Goal: Information Seeking & Learning: Learn about a topic

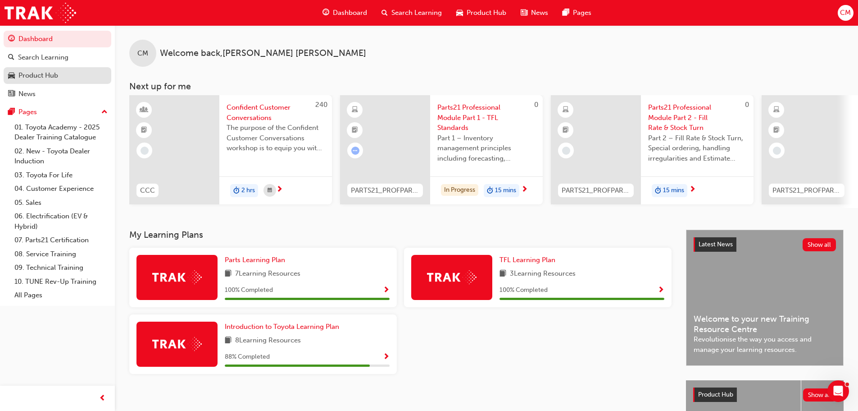
click at [55, 81] on div "Product Hub" at bounding box center [57, 75] width 99 height 11
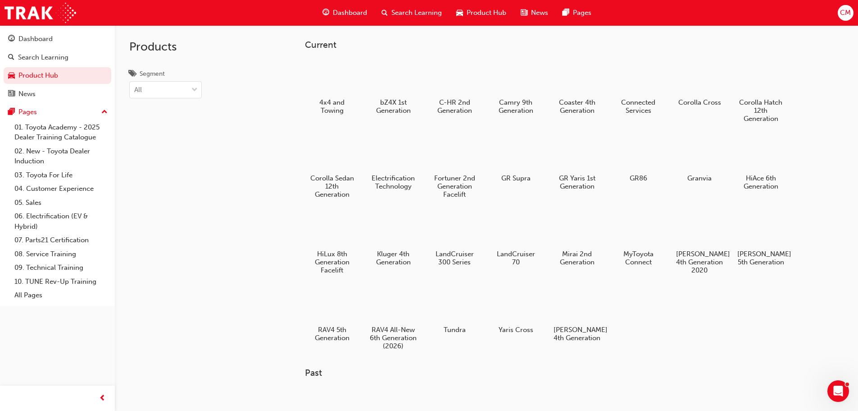
click at [645, 302] on div "4x4 and Towing bZ4X 1st Generation C-HR 2nd Generation Camry 9th Generation Coa…" at bounding box center [561, 208] width 512 height 303
click at [454, 266] on h5 "LandCruiser 300 Series" at bounding box center [454, 258] width 50 height 17
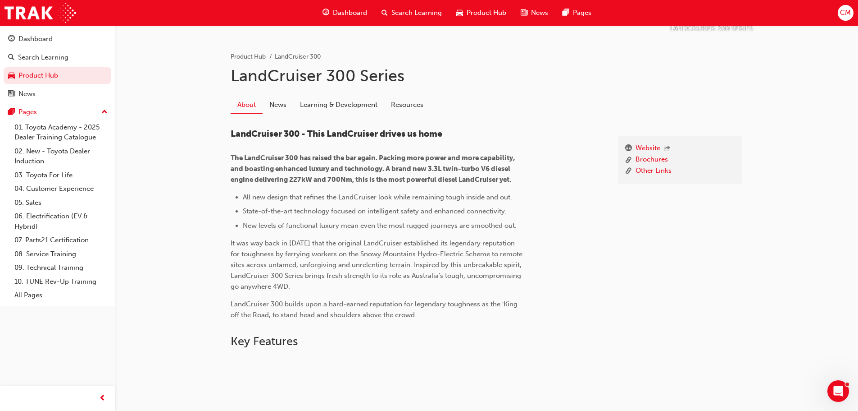
scroll to position [135, 0]
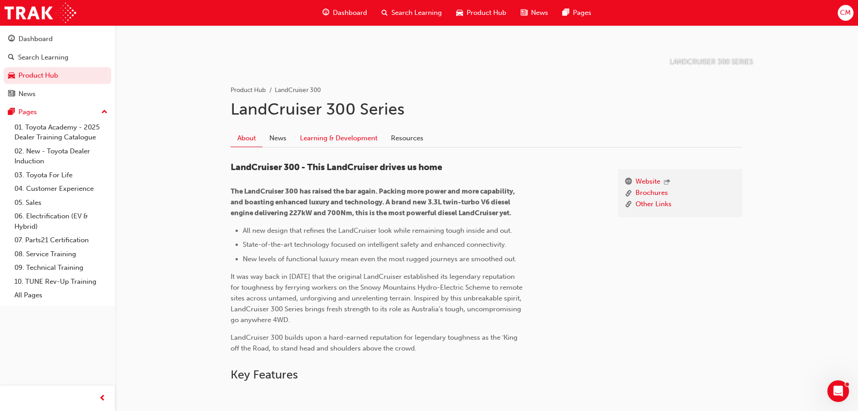
click at [320, 142] on link "Learning & Development" at bounding box center [338, 137] width 91 height 17
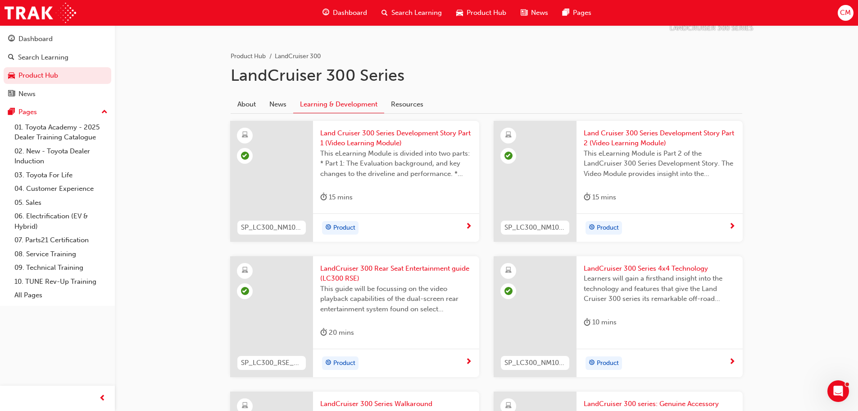
scroll to position [111, 0]
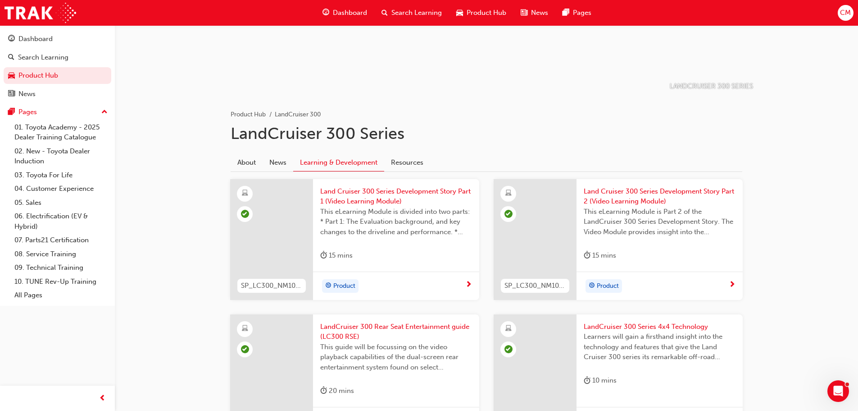
scroll to position [135, 0]
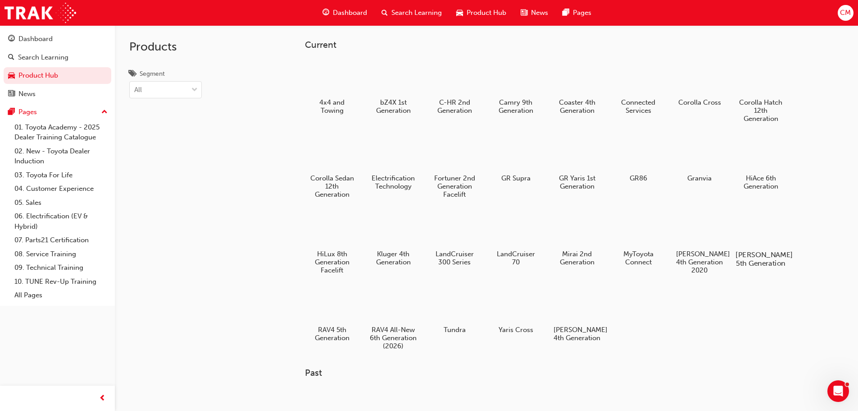
click at [767, 244] on div at bounding box center [761, 228] width 50 height 36
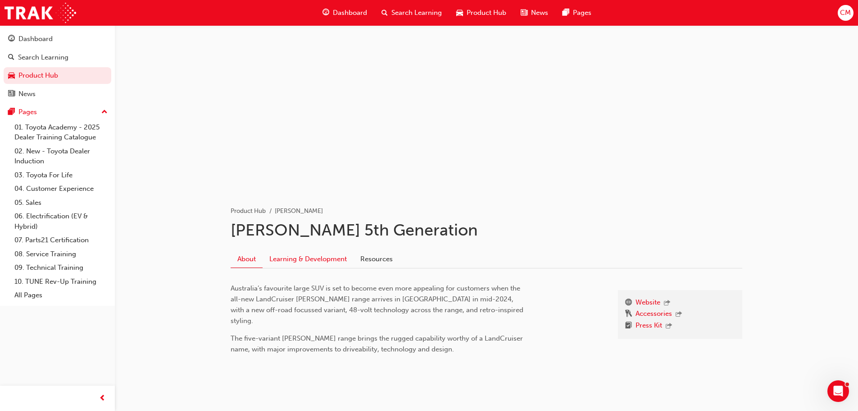
scroll to position [23, 0]
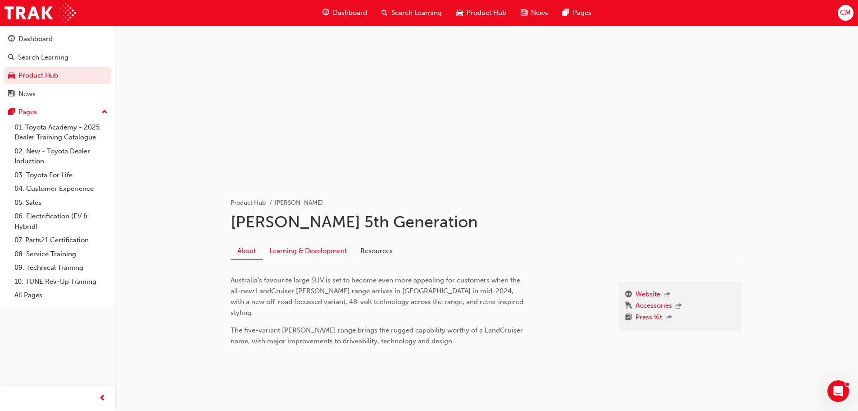
click at [278, 252] on link "Learning & Development" at bounding box center [308, 250] width 91 height 17
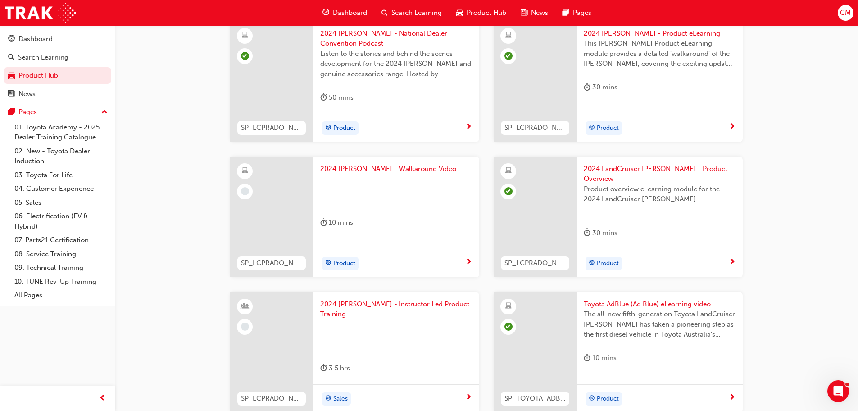
scroll to position [270, 0]
click at [359, 168] on span "2024 [PERSON_NAME] - Walkaround Video" at bounding box center [396, 167] width 152 height 10
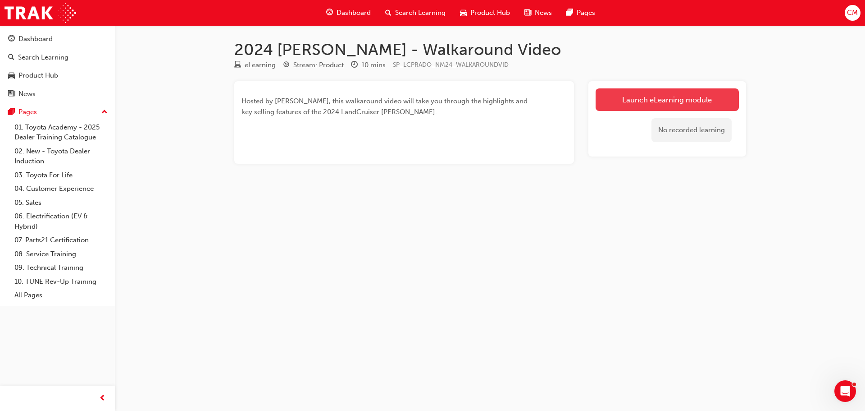
click at [694, 98] on link "Launch eLearning module" at bounding box center [667, 99] width 143 height 23
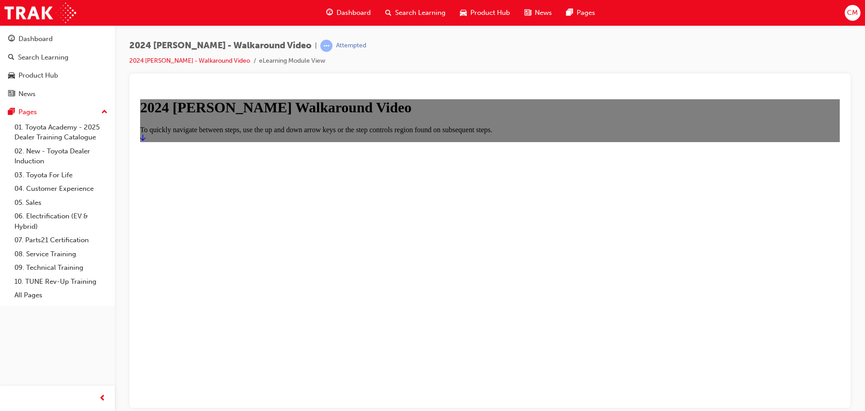
click at [146, 141] on icon "Start" at bounding box center [142, 136] width 5 height 7
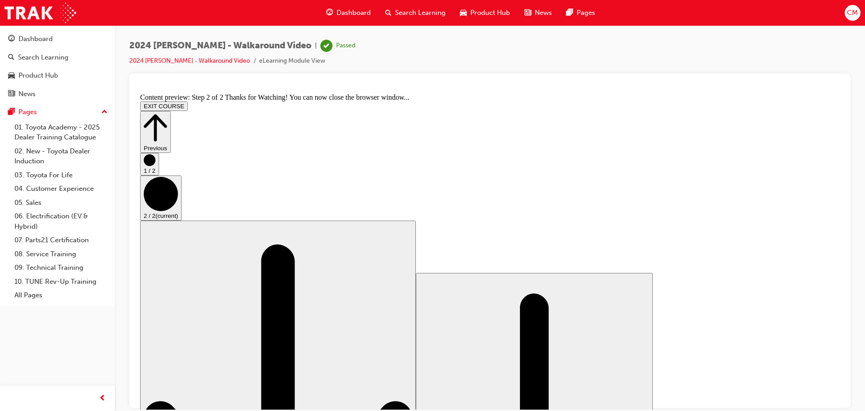
click at [171, 110] on button "Previous" at bounding box center [155, 131] width 31 height 42
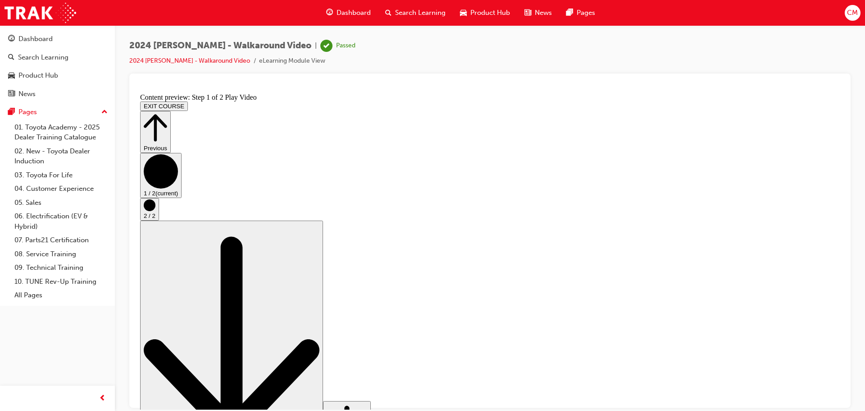
click at [188, 101] on button "EXIT COURSE" at bounding box center [164, 105] width 48 height 9
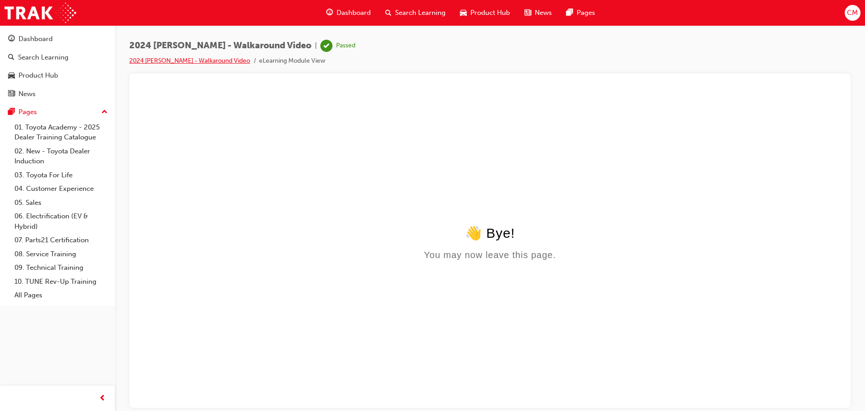
click at [189, 60] on link "2024 [PERSON_NAME] - Walkaround Video" at bounding box center [189, 61] width 121 height 8
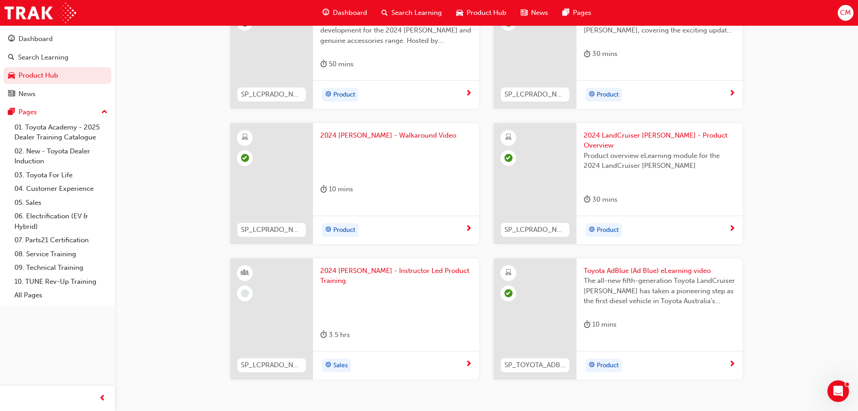
scroll to position [315, 0]
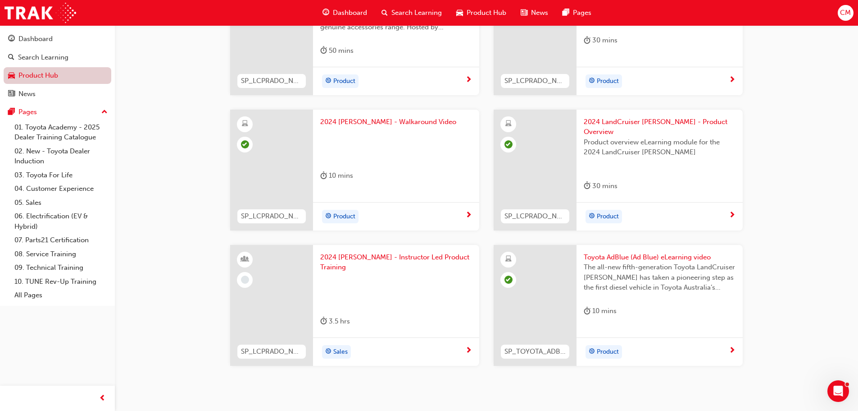
click at [24, 73] on link "Product Hub" at bounding box center [58, 75] width 108 height 17
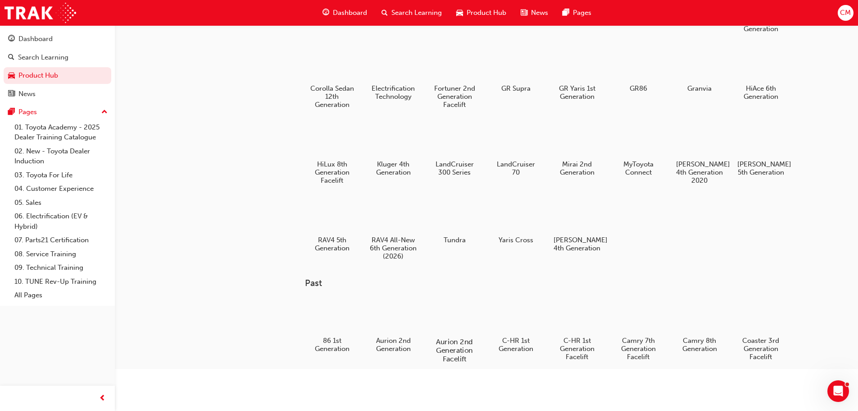
scroll to position [90, 0]
click at [453, 172] on h5 "LandCruiser 300 Series" at bounding box center [454, 168] width 50 height 17
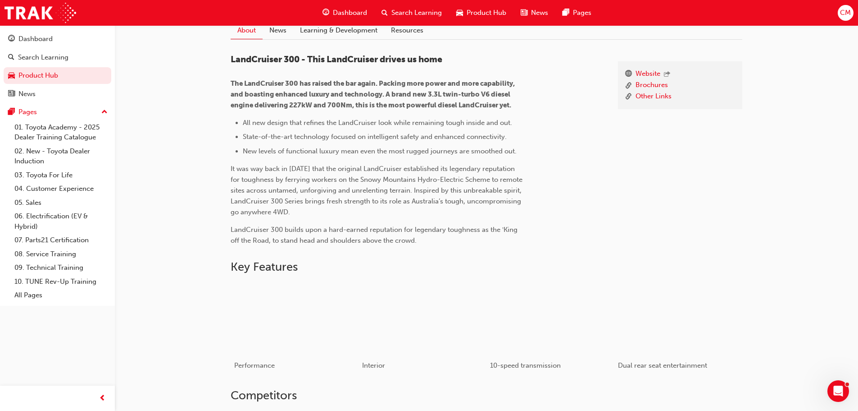
scroll to position [188, 0]
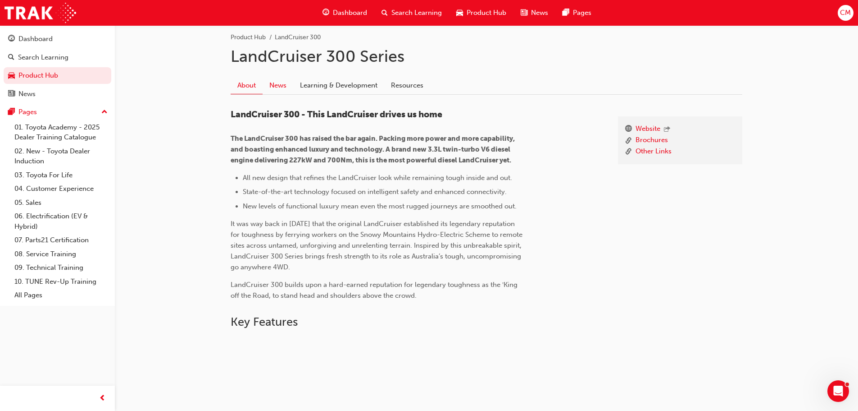
click at [292, 83] on link "News" at bounding box center [278, 85] width 31 height 17
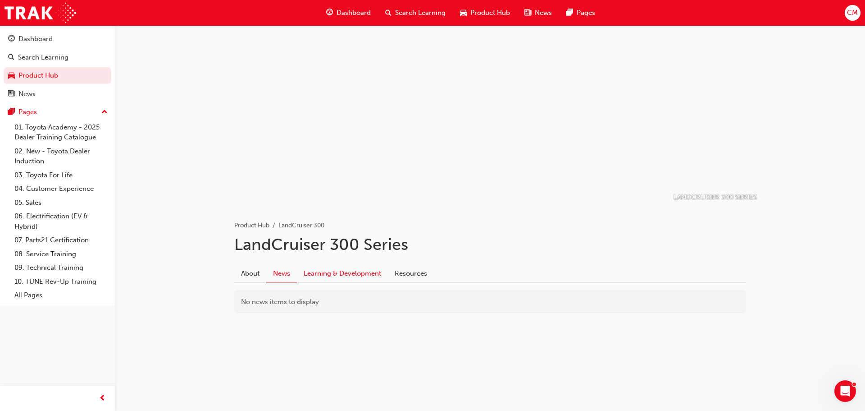
click at [379, 274] on link "Learning & Development" at bounding box center [342, 273] width 91 height 17
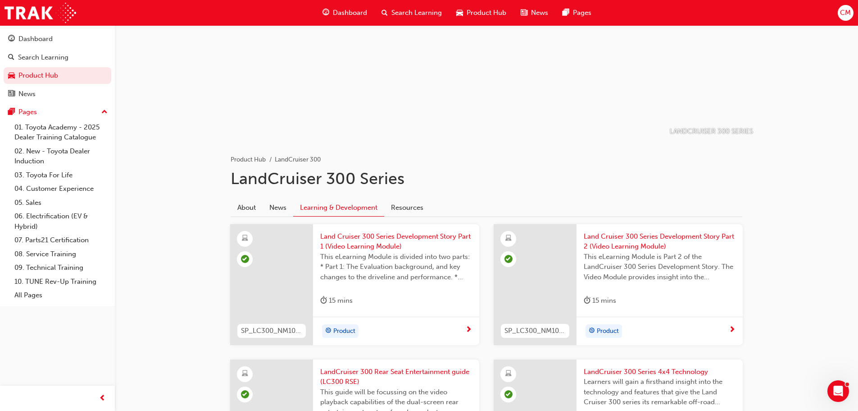
scroll to position [21, 0]
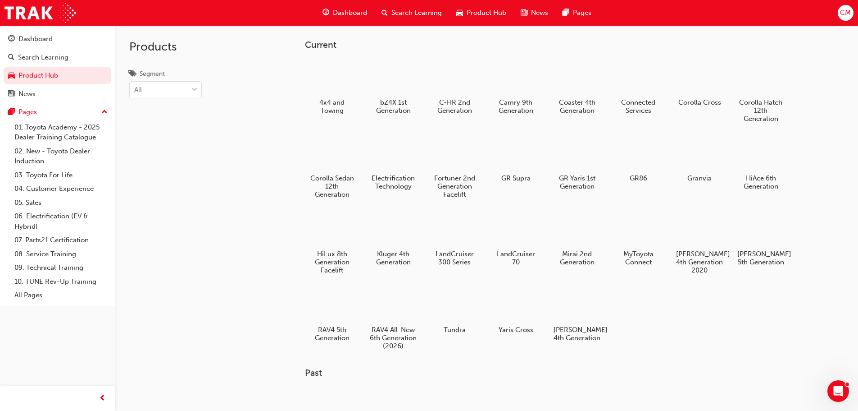
drag, startPoint x: 530, startPoint y: 229, endPoint x: 526, endPoint y: 251, distance: 21.7
click at [530, 229] on div at bounding box center [516, 229] width 47 height 34
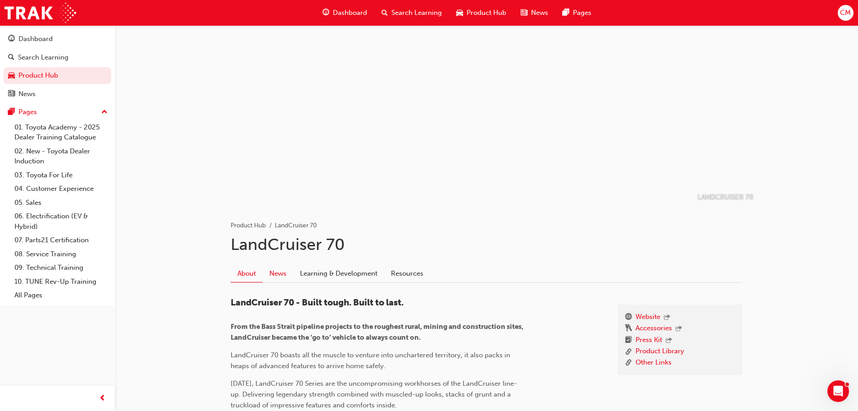
click at [292, 271] on link "News" at bounding box center [278, 273] width 31 height 17
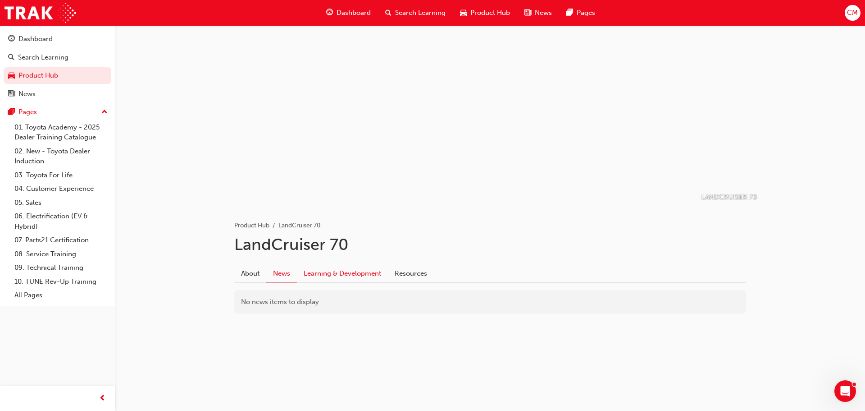
click at [310, 273] on link "Learning & Development" at bounding box center [342, 273] width 91 height 17
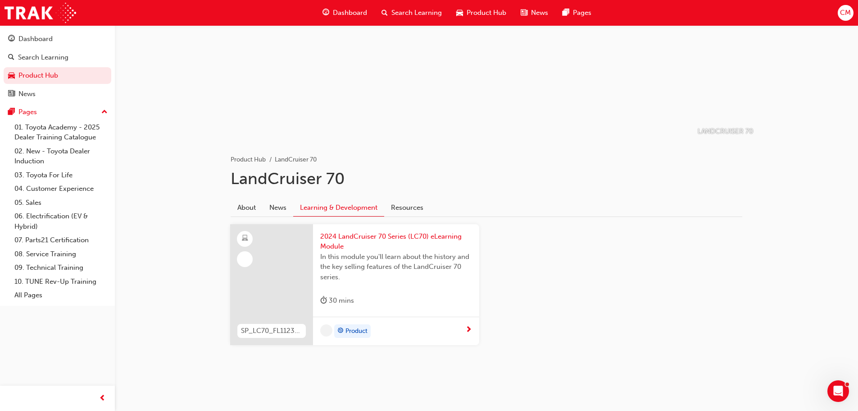
scroll to position [66, 0]
click at [369, 238] on span "2024 LandCruiser 70 Series (LC70) eLearning Module" at bounding box center [396, 241] width 152 height 20
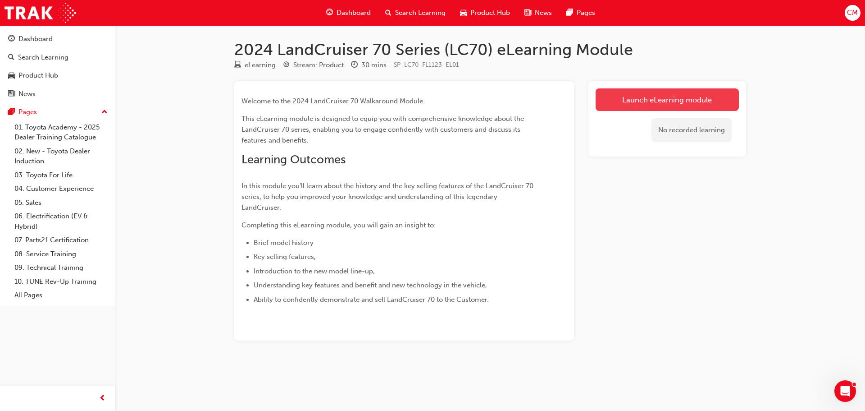
click at [630, 106] on link "Launch eLearning module" at bounding box center [667, 99] width 143 height 23
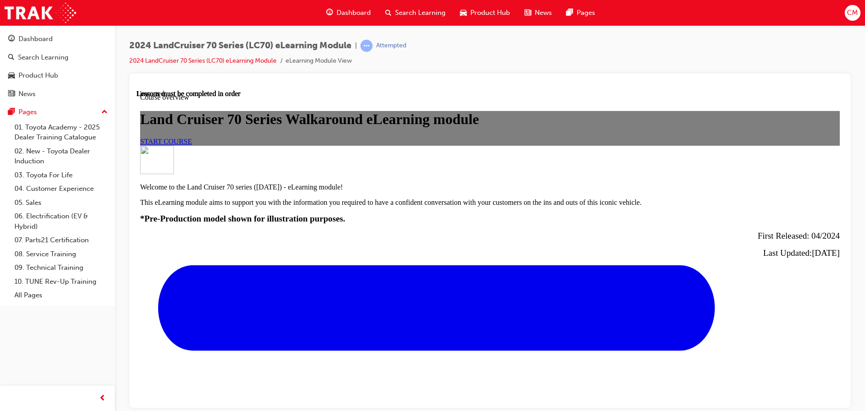
scroll to position [90, 0]
click at [192, 145] on span "START COURSE" at bounding box center [166, 141] width 52 height 8
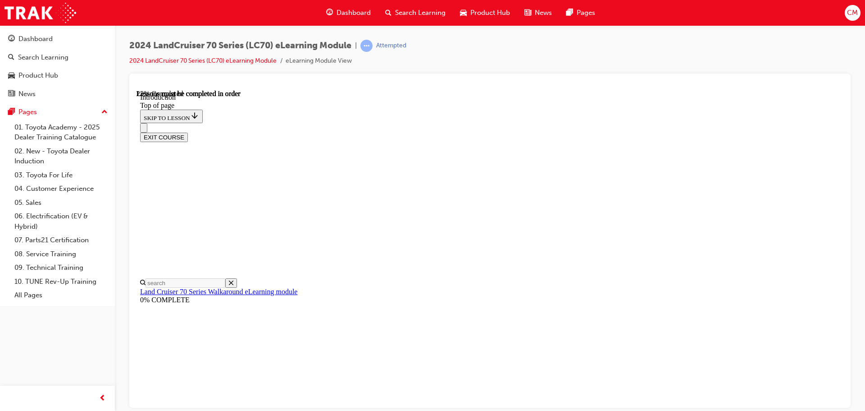
scroll to position [434, 0]
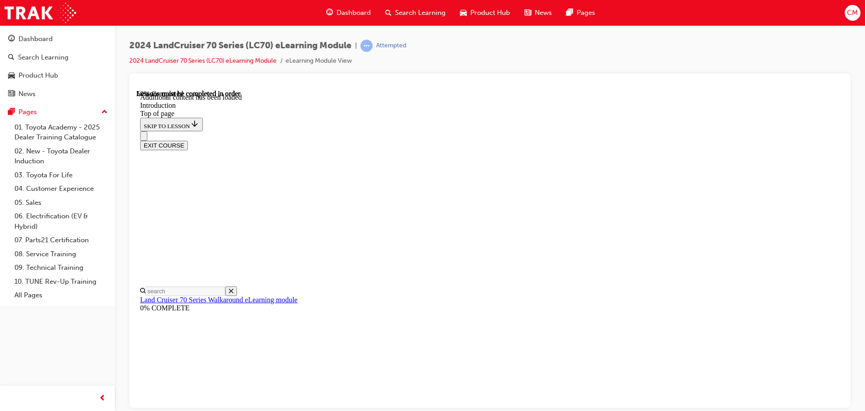
scroll to position [516, 0]
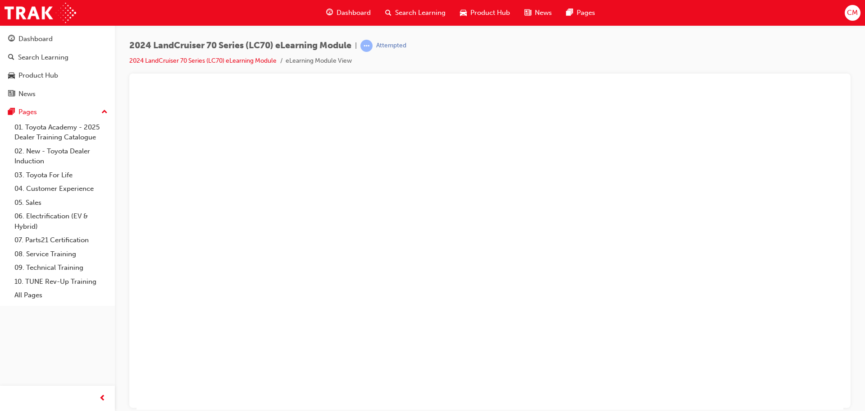
click at [499, 341] on button "Unzoom image" at bounding box center [490, 249] width 707 height 320
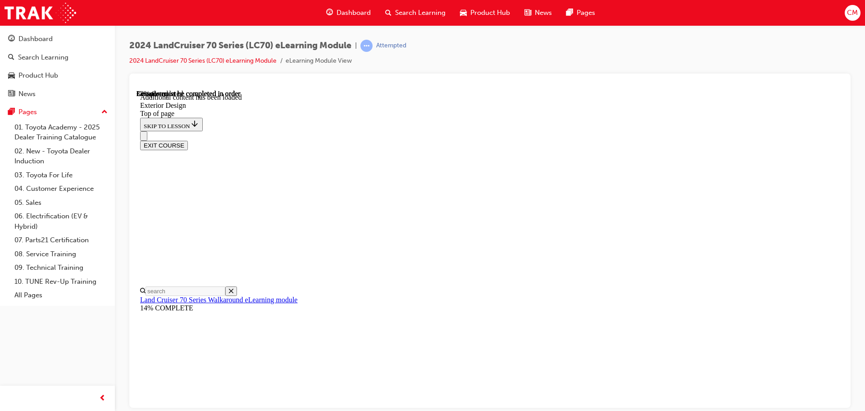
scroll to position [659, 0]
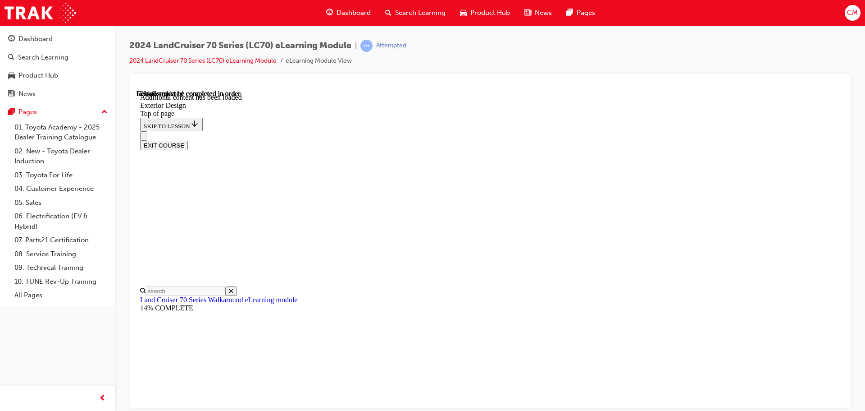
scroll to position [743, 0]
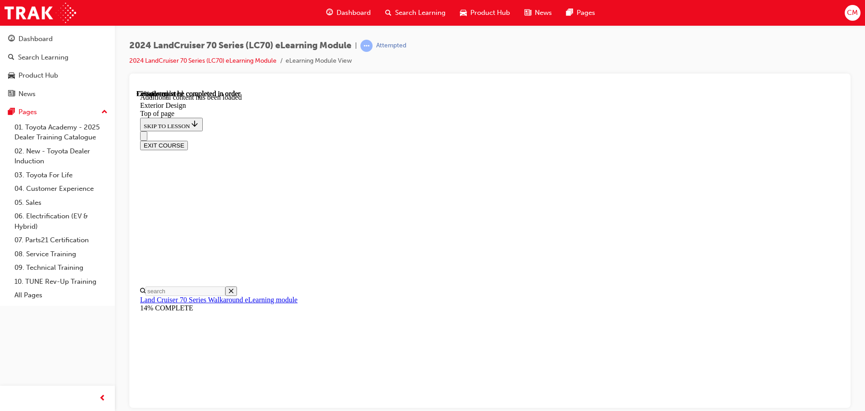
scroll to position [132, 0]
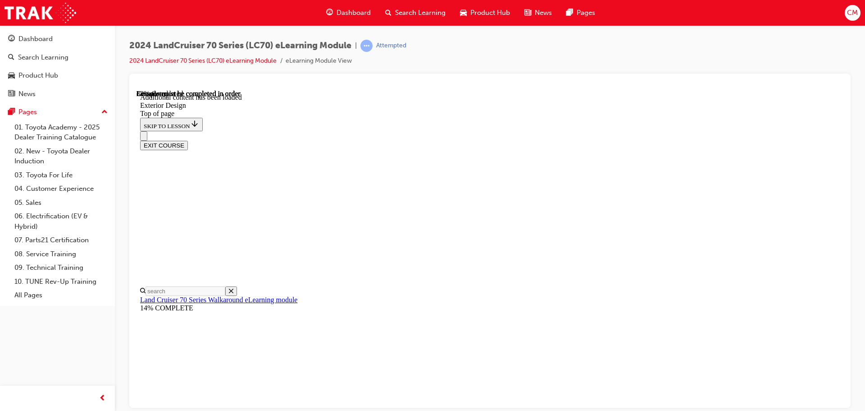
scroll to position [114, 0]
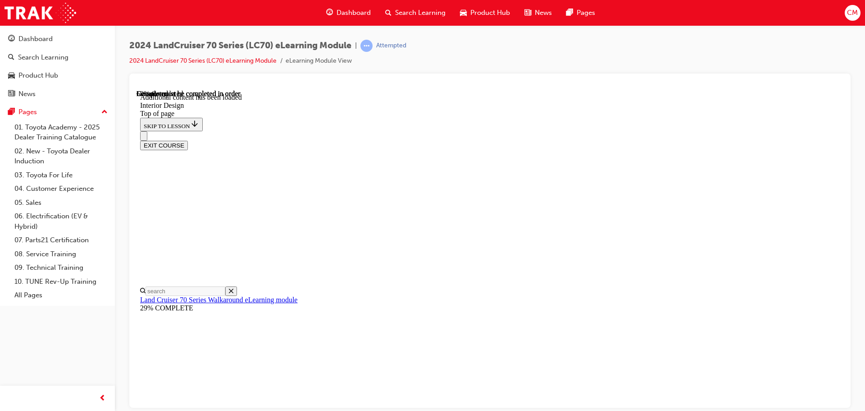
scroll to position [434, 0]
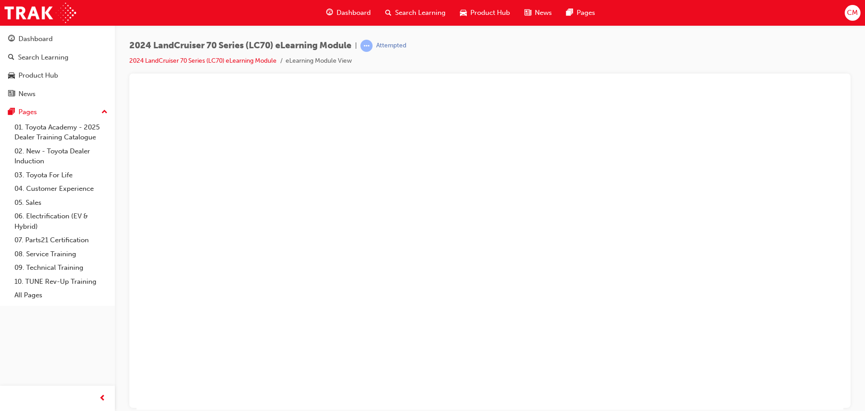
click at [530, 304] on button "Unzoom image" at bounding box center [490, 249] width 707 height 320
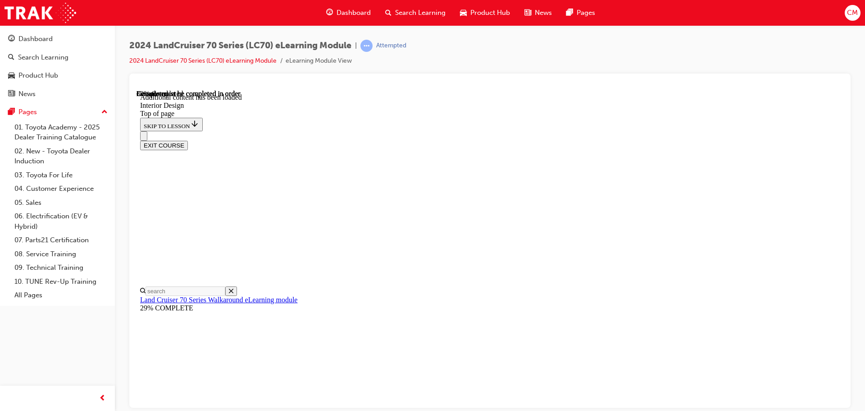
scroll to position [395, 0]
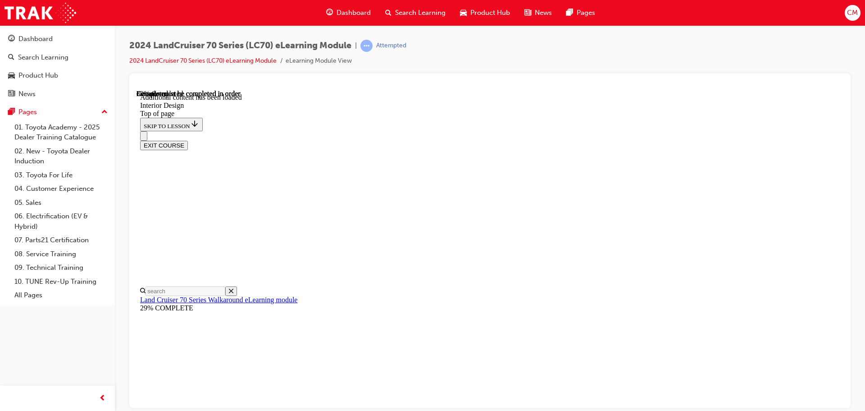
scroll to position [573, 0]
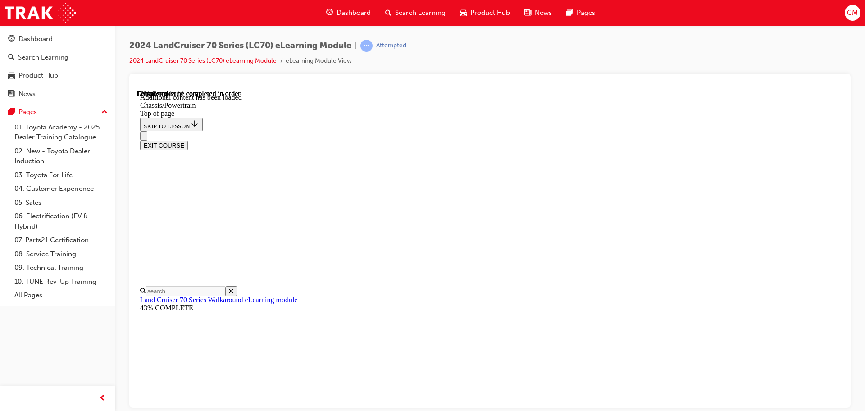
scroll to position [340, 0]
drag, startPoint x: 571, startPoint y: 276, endPoint x: 636, endPoint y: 271, distance: 65.5
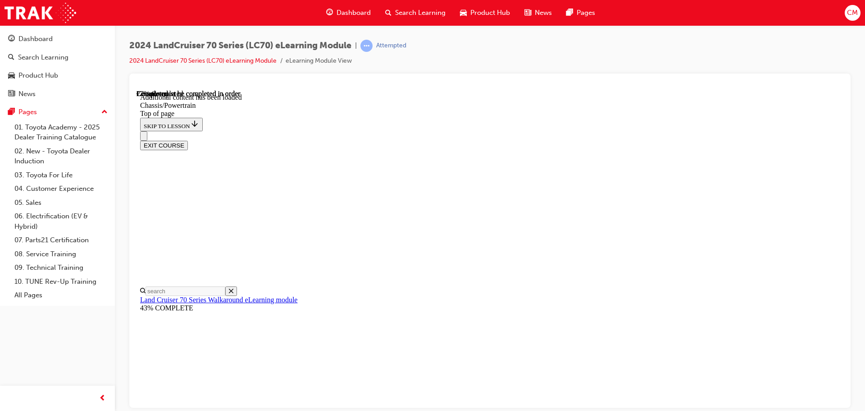
click at [552, 131] on div "EXIT COURSE" at bounding box center [486, 140] width 693 height 19
click at [558, 131] on div "EXIT COURSE" at bounding box center [486, 140] width 693 height 19
click at [648, 131] on div "EXIT COURSE" at bounding box center [486, 140] width 693 height 19
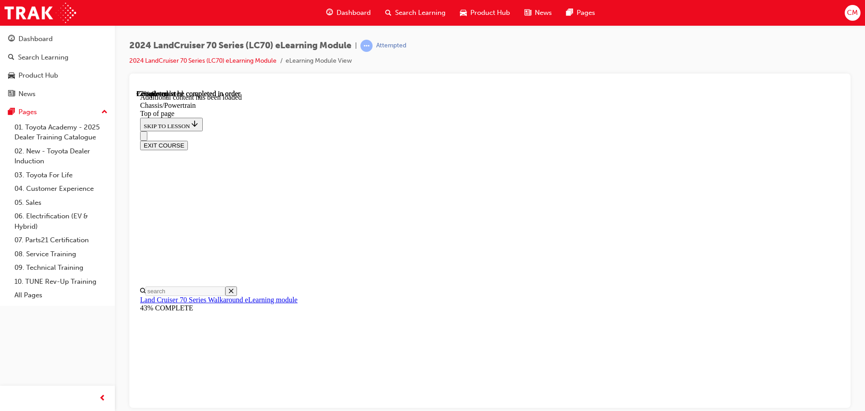
scroll to position [429, 0]
click at [650, 131] on div "EXIT COURSE" at bounding box center [486, 140] width 693 height 19
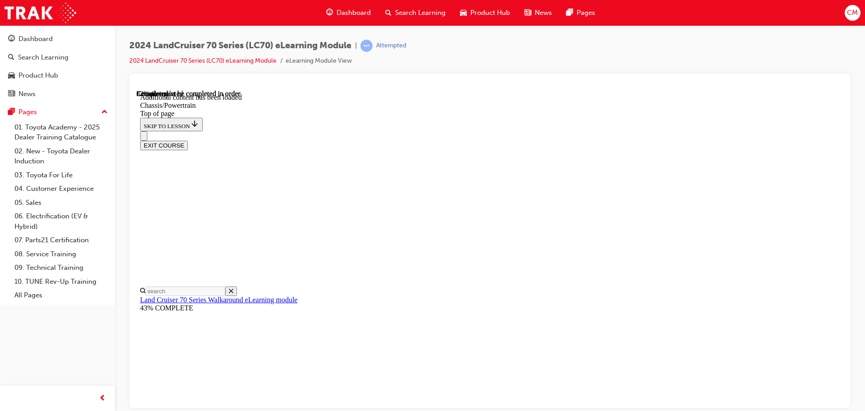
scroll to position [1813, 0]
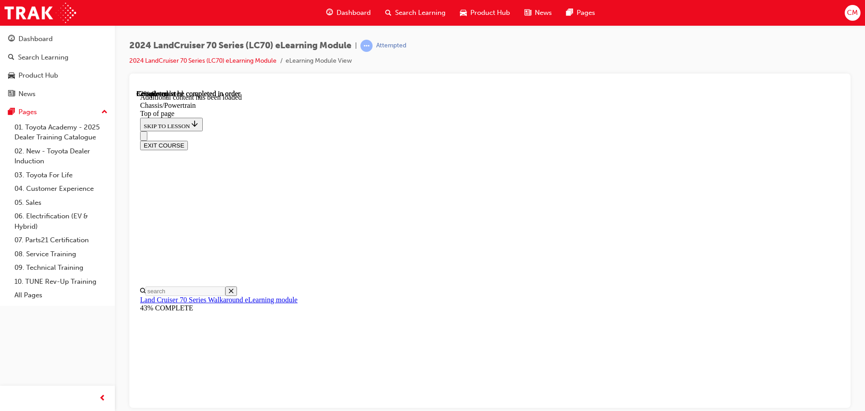
scroll to position [86, 0]
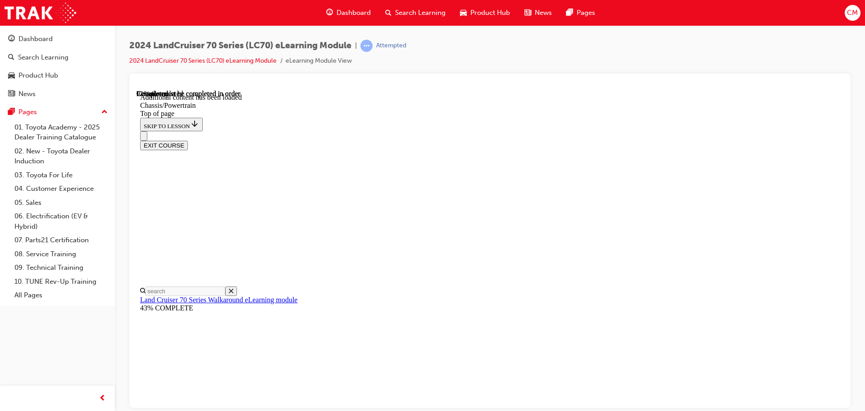
scroll to position [187, 0]
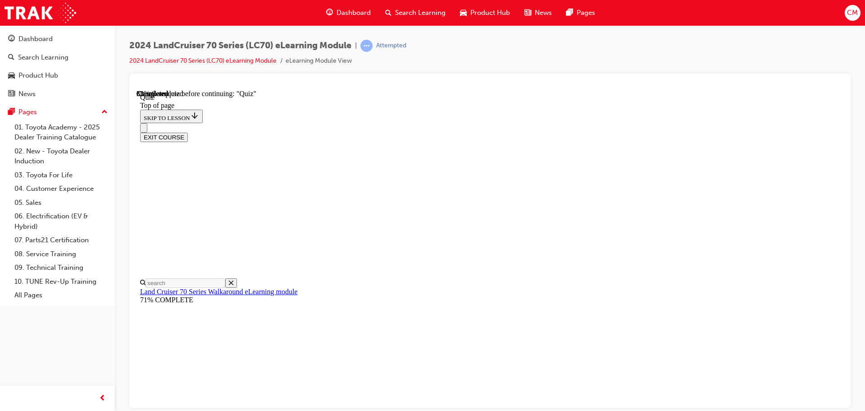
scroll to position [169, 0]
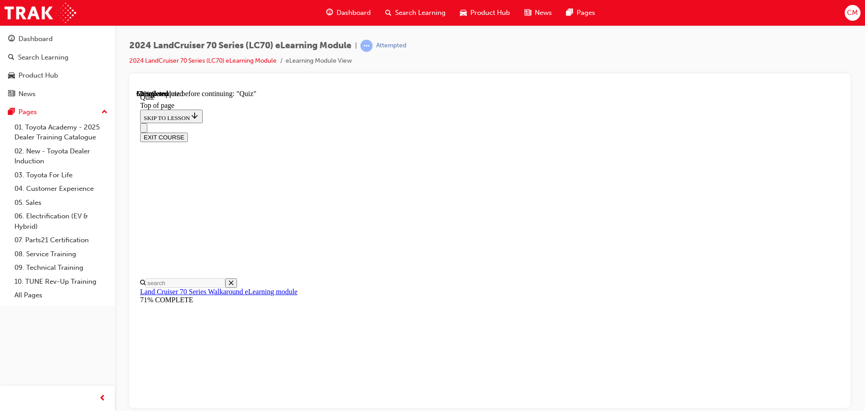
scroll to position [118, 0]
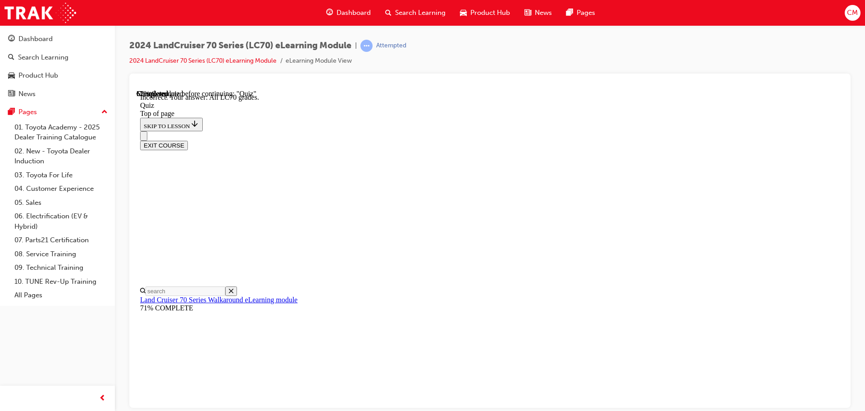
scroll to position [233, 0]
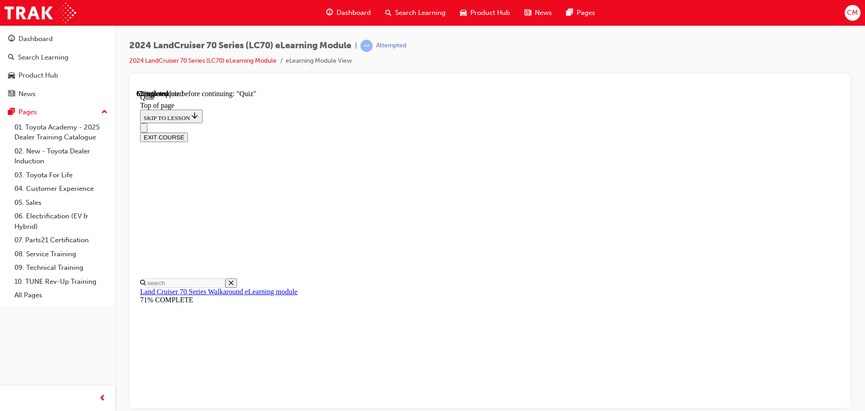
scroll to position [207, 0]
drag, startPoint x: 563, startPoint y: 332, endPoint x: 560, endPoint y: 328, distance: 4.9
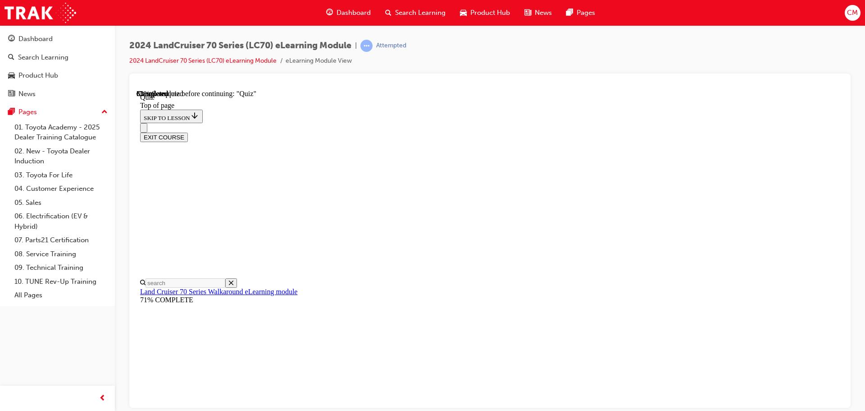
scroll to position [27, 0]
